Goal: Task Accomplishment & Management: Manage account settings

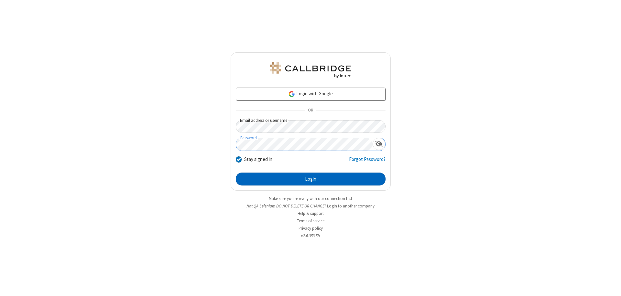
click at [310, 179] on button "Login" at bounding box center [311, 179] width 150 height 13
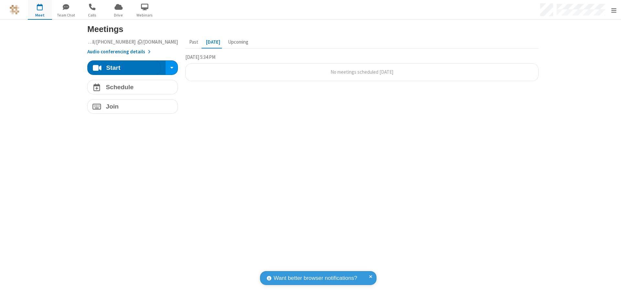
click at [613, 10] on span "Open menu" at bounding box center [613, 10] width 5 height 6
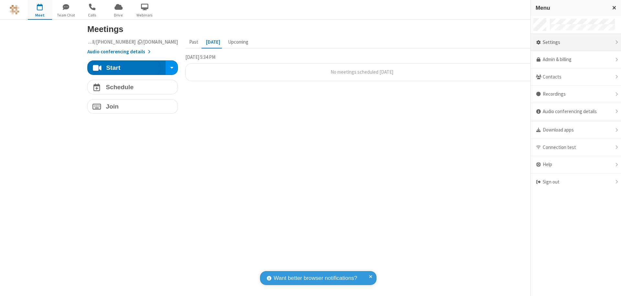
click at [575, 42] on div "Settings" at bounding box center [575, 42] width 90 height 17
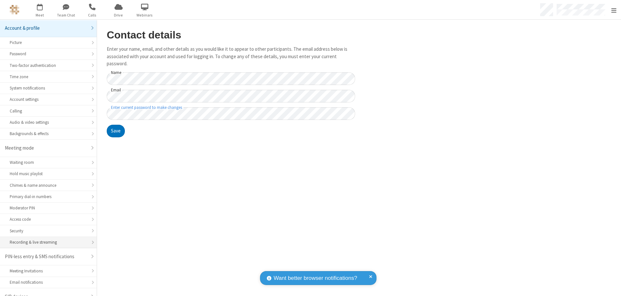
click at [46, 239] on div "Recording & live streaming" at bounding box center [48, 242] width 77 height 6
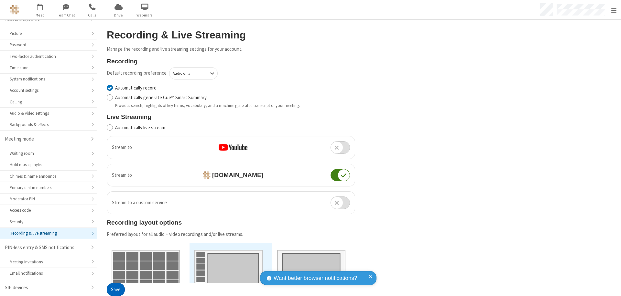
click at [115, 290] on button "Save" at bounding box center [116, 289] width 18 height 13
